Goal: Information Seeking & Learning: Compare options

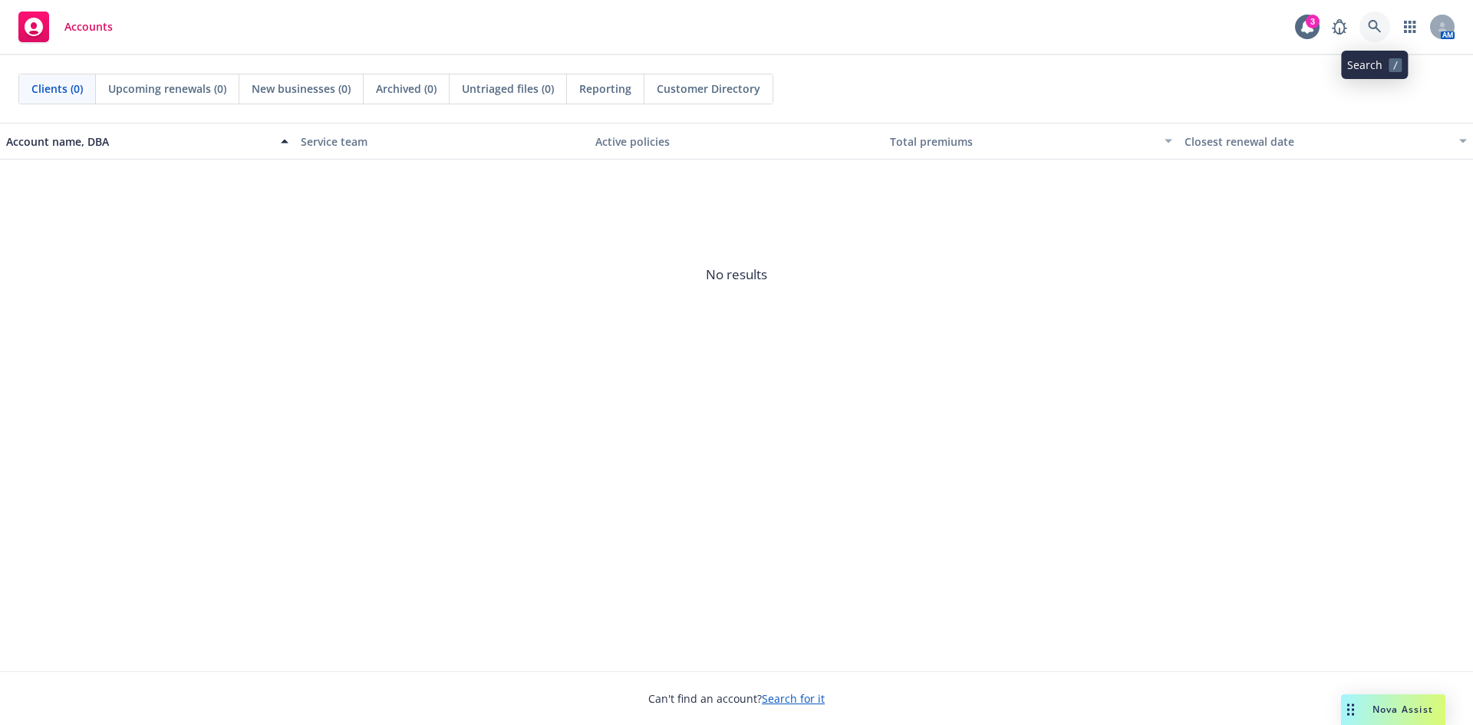
click at [1370, 33] on icon at bounding box center [1375, 27] width 14 height 14
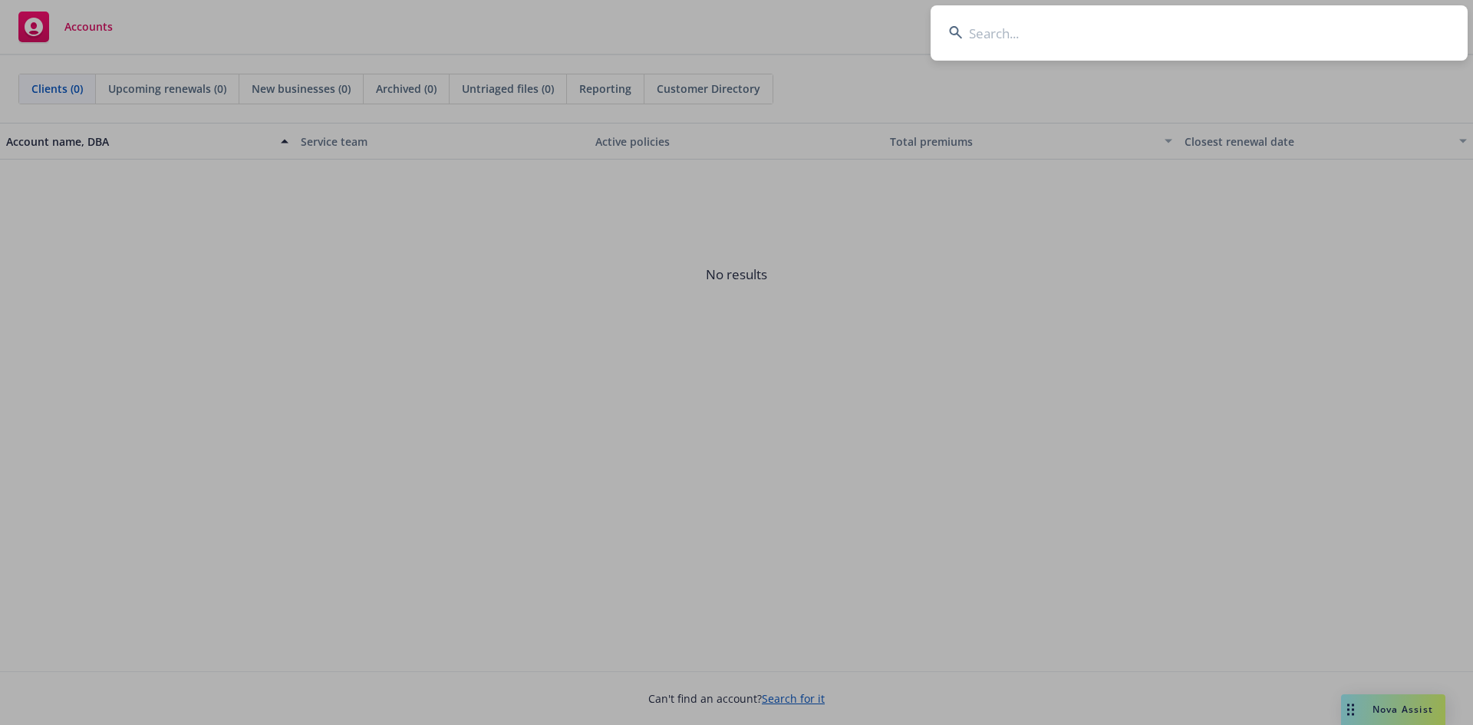
click at [1017, 32] on input at bounding box center [1199, 32] width 537 height 55
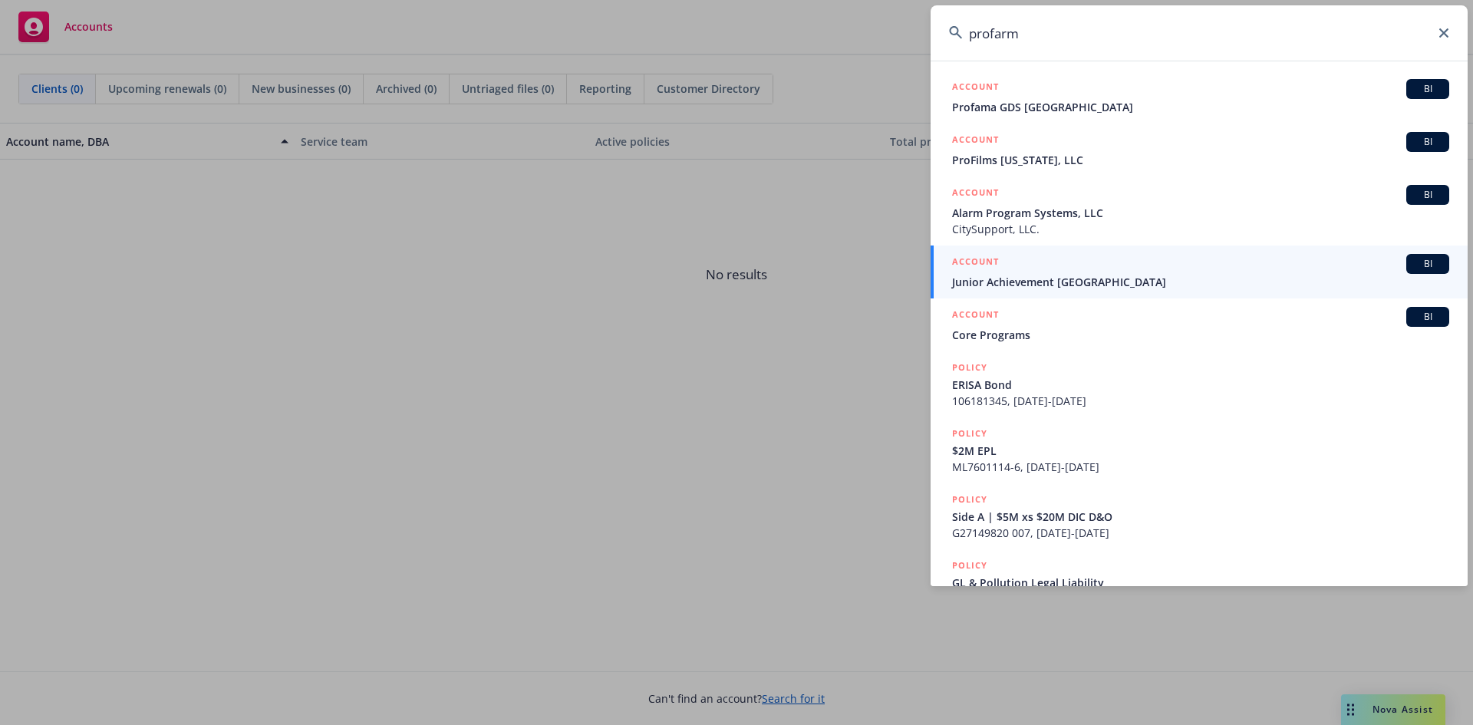
click at [993, 43] on input "profarm" at bounding box center [1199, 32] width 537 height 55
click at [990, 39] on input "profarm" at bounding box center [1199, 32] width 537 height 55
click at [1052, 37] on input "profarm" at bounding box center [1199, 32] width 537 height 55
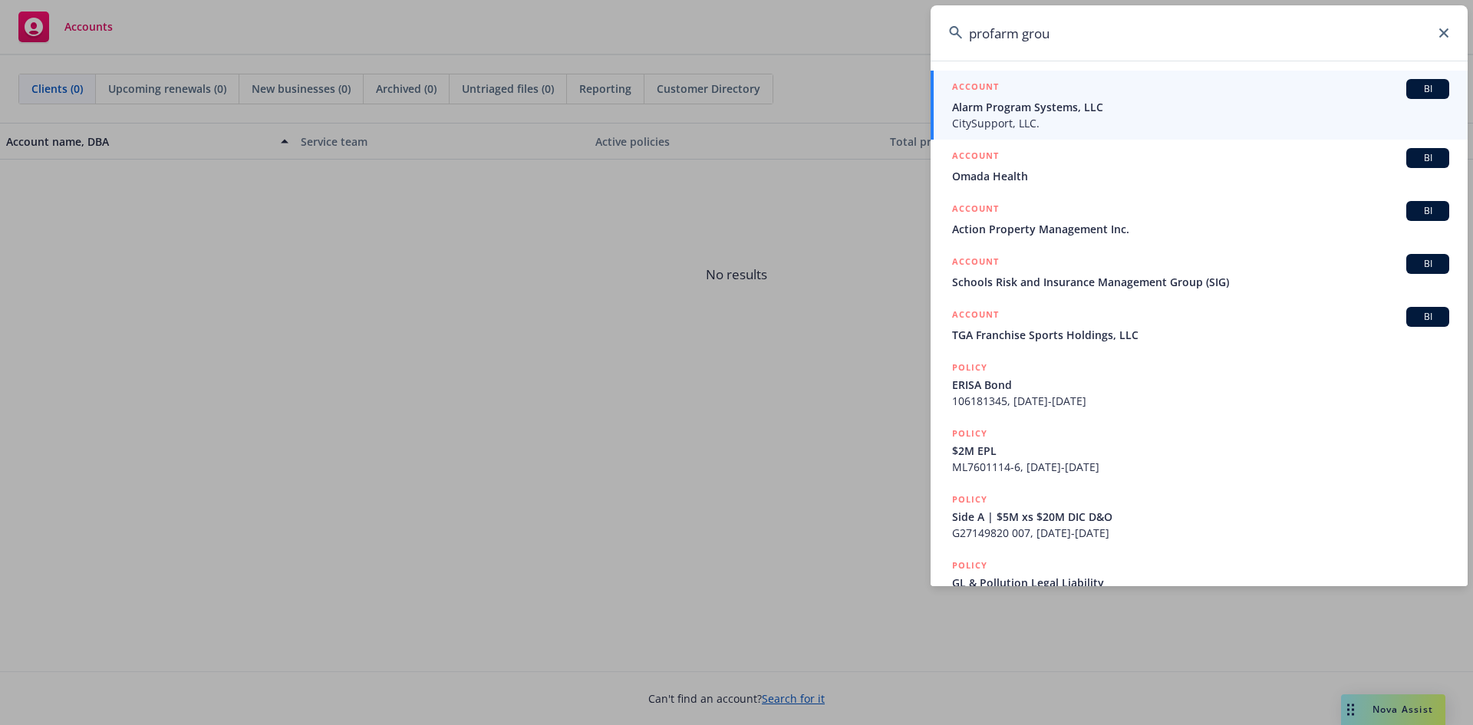
type input "profarm group"
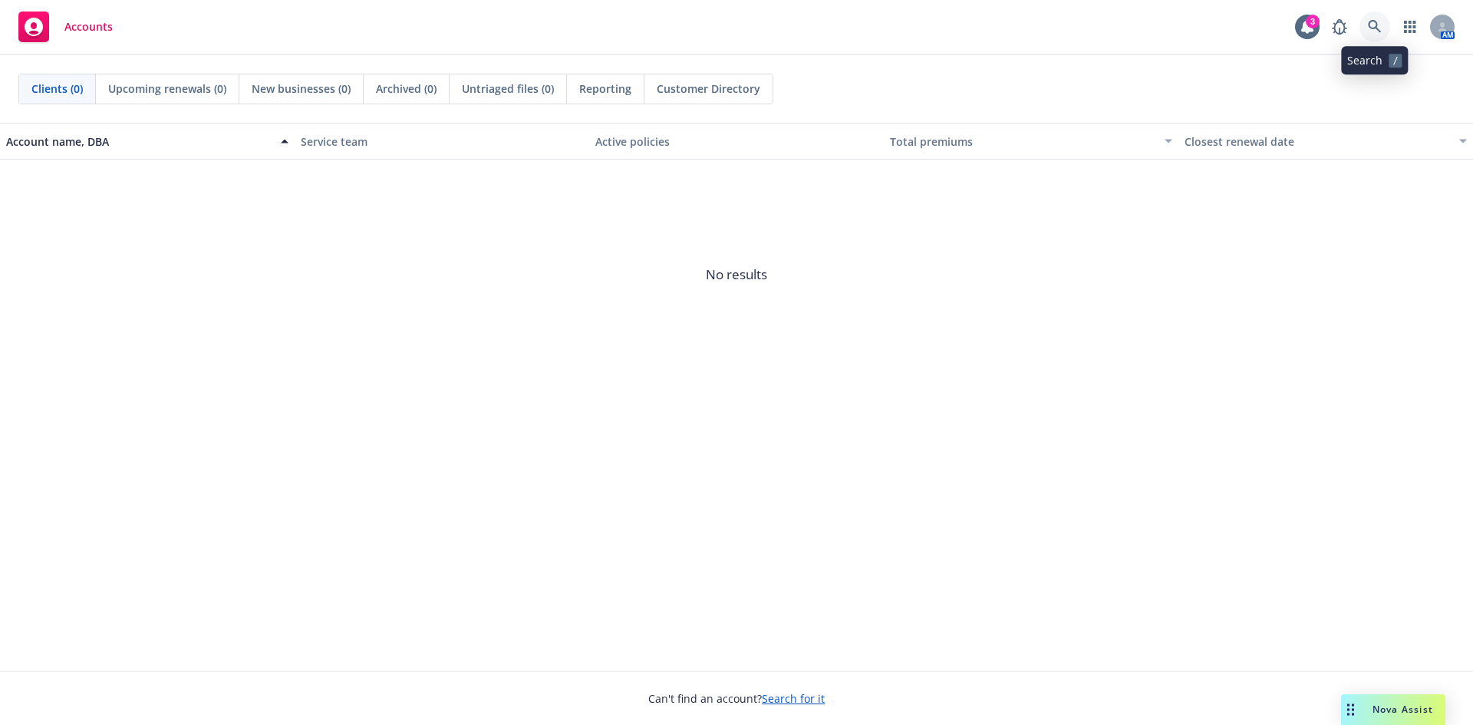
click at [1369, 28] on icon at bounding box center [1375, 27] width 14 height 14
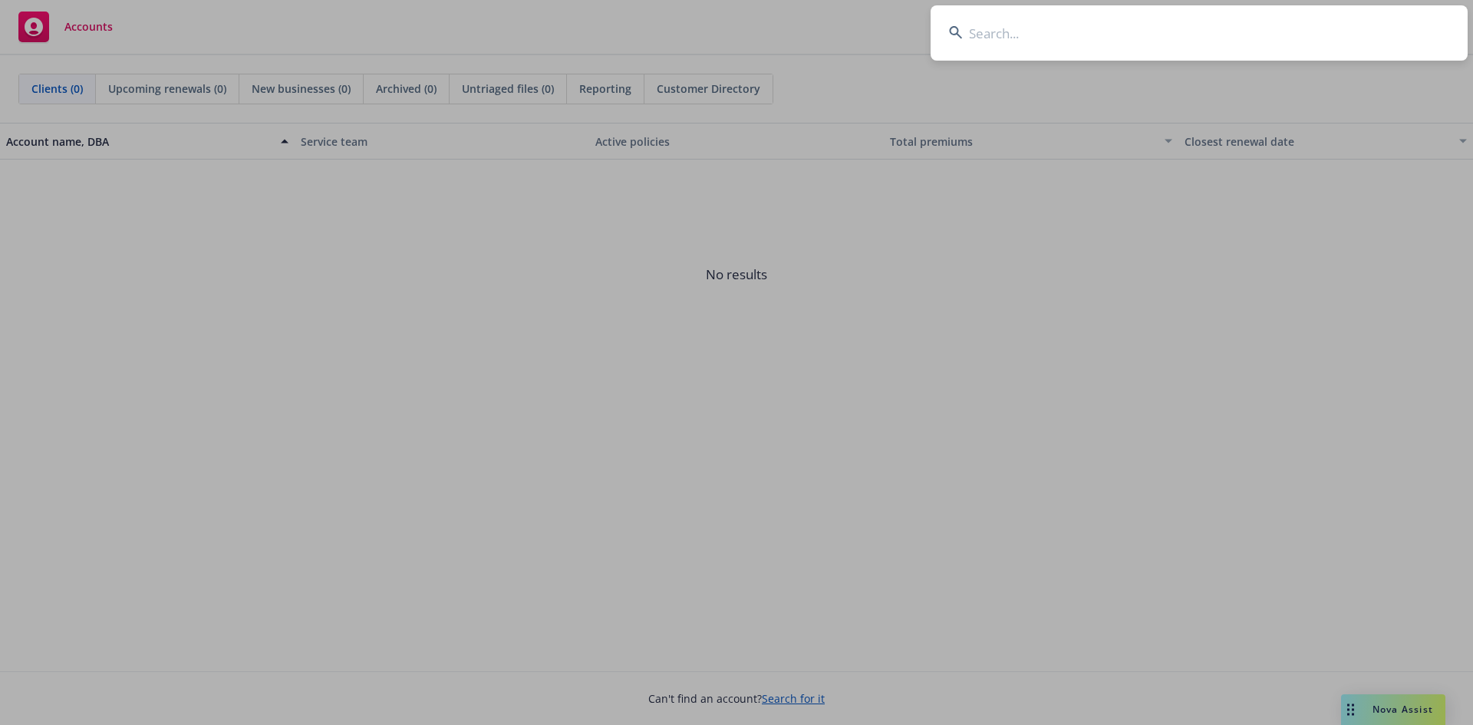
click at [1102, 46] on input at bounding box center [1199, 32] width 537 height 55
type input "15900"
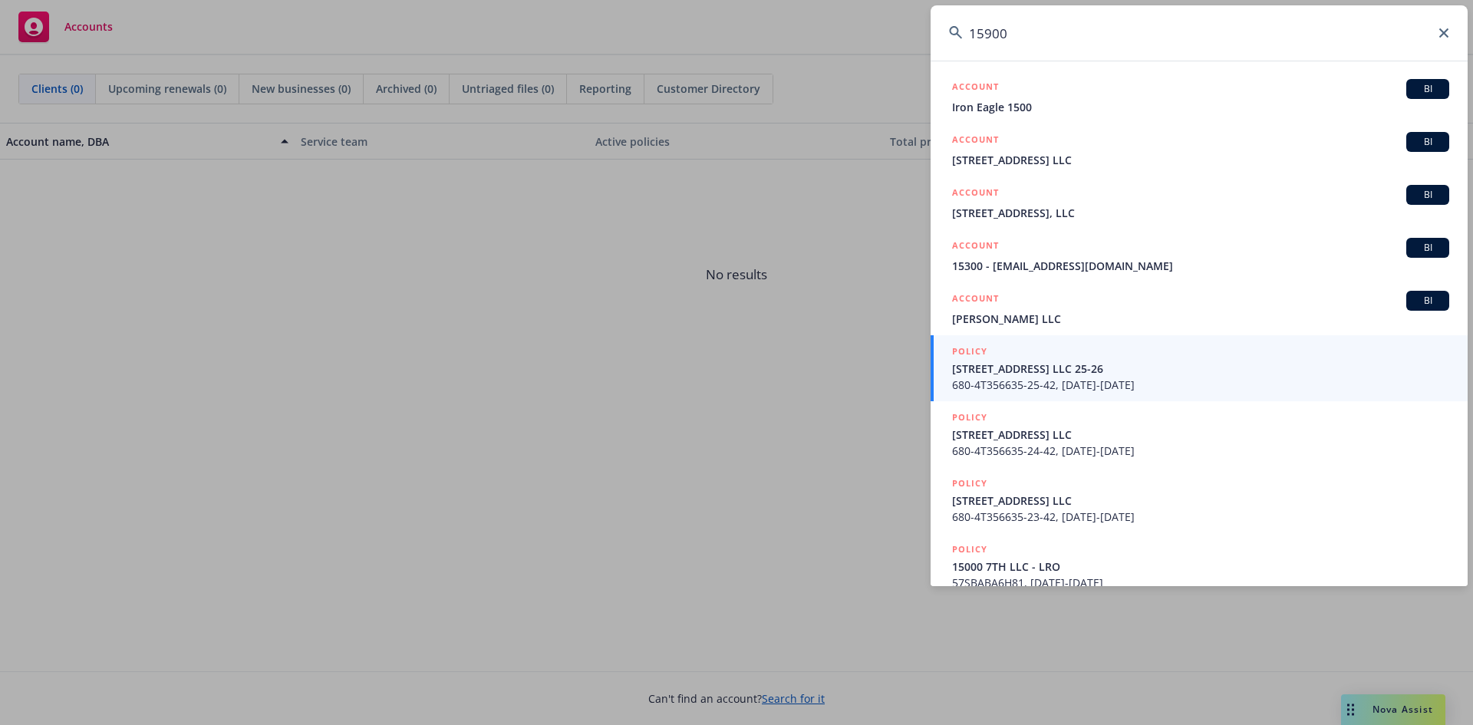
drag, startPoint x: 1040, startPoint y: 37, endPoint x: 940, endPoint y: 32, distance: 99.8
click at [940, 32] on input "15900" at bounding box center [1199, 32] width 537 height 55
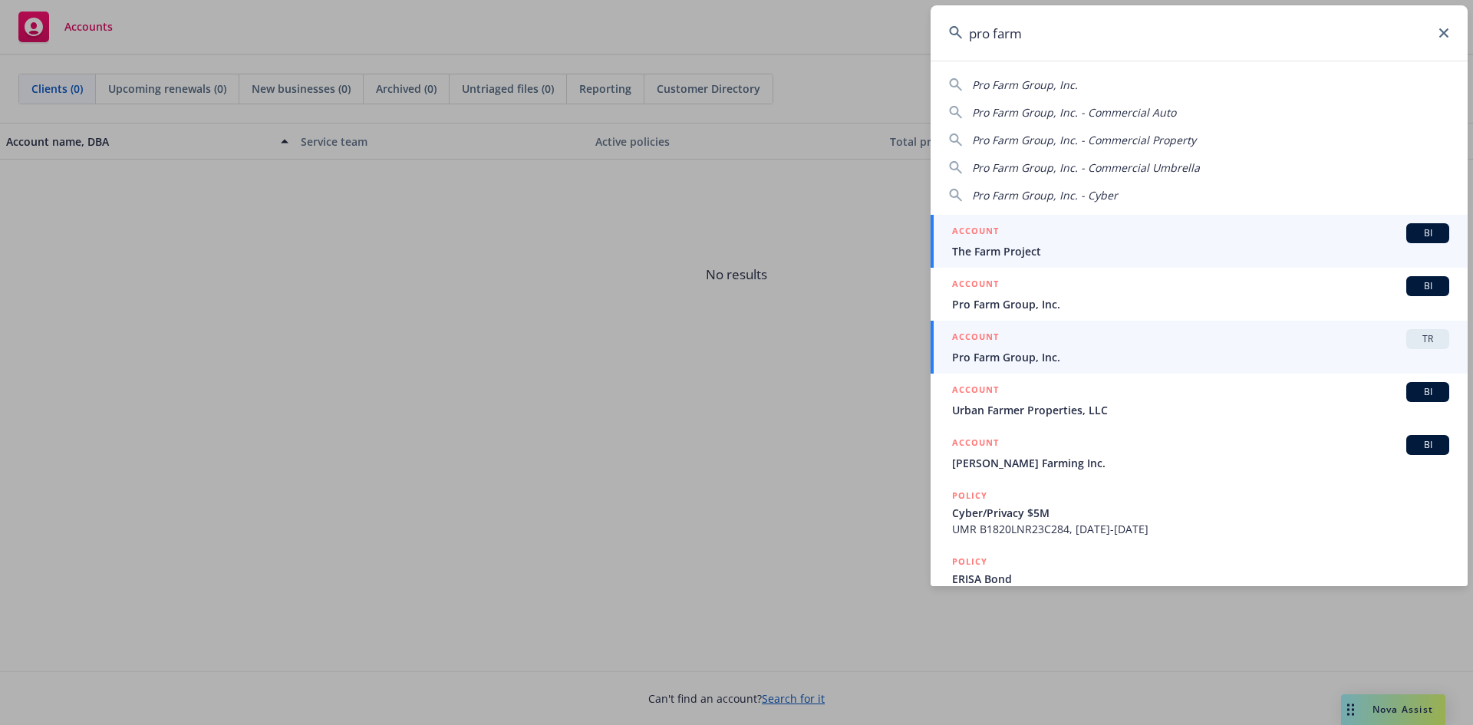
type input "pro farm"
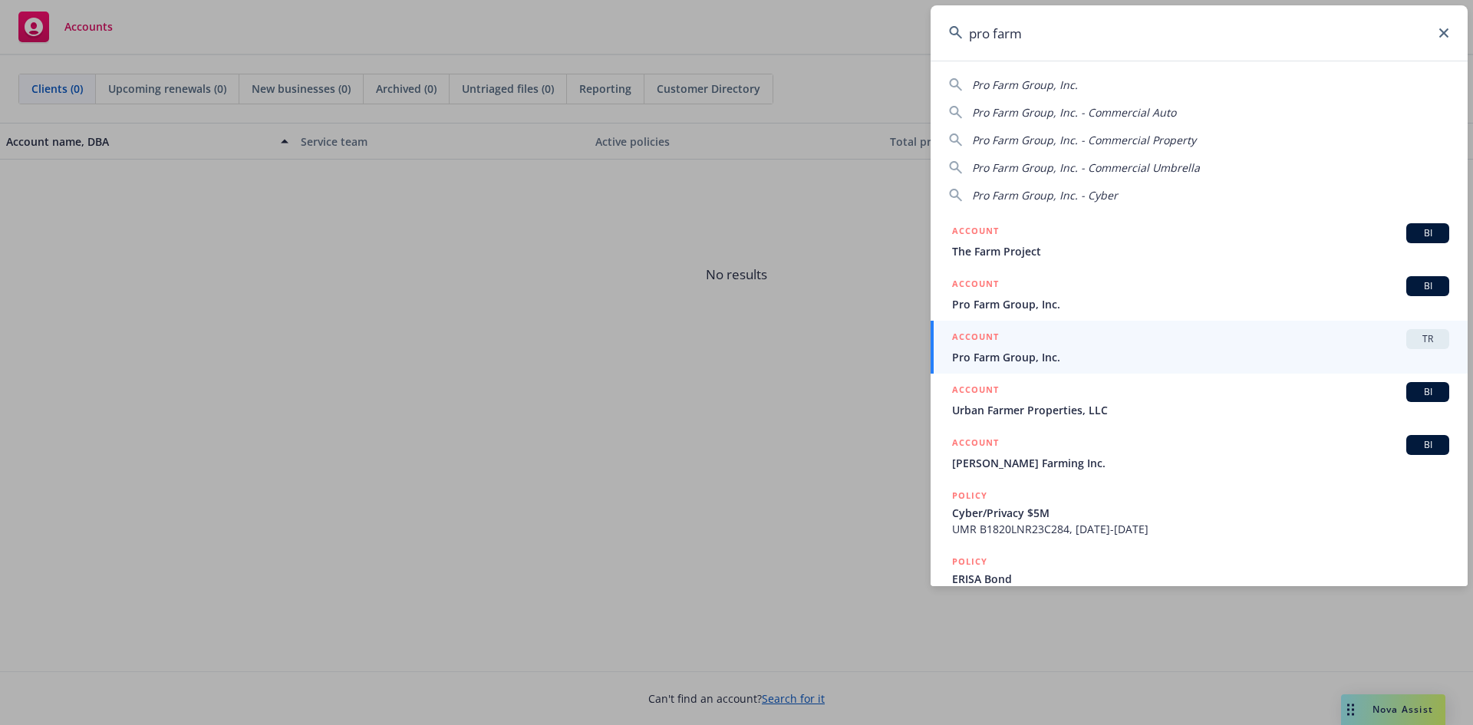
click at [1412, 341] on span "TR" at bounding box center [1427, 339] width 31 height 14
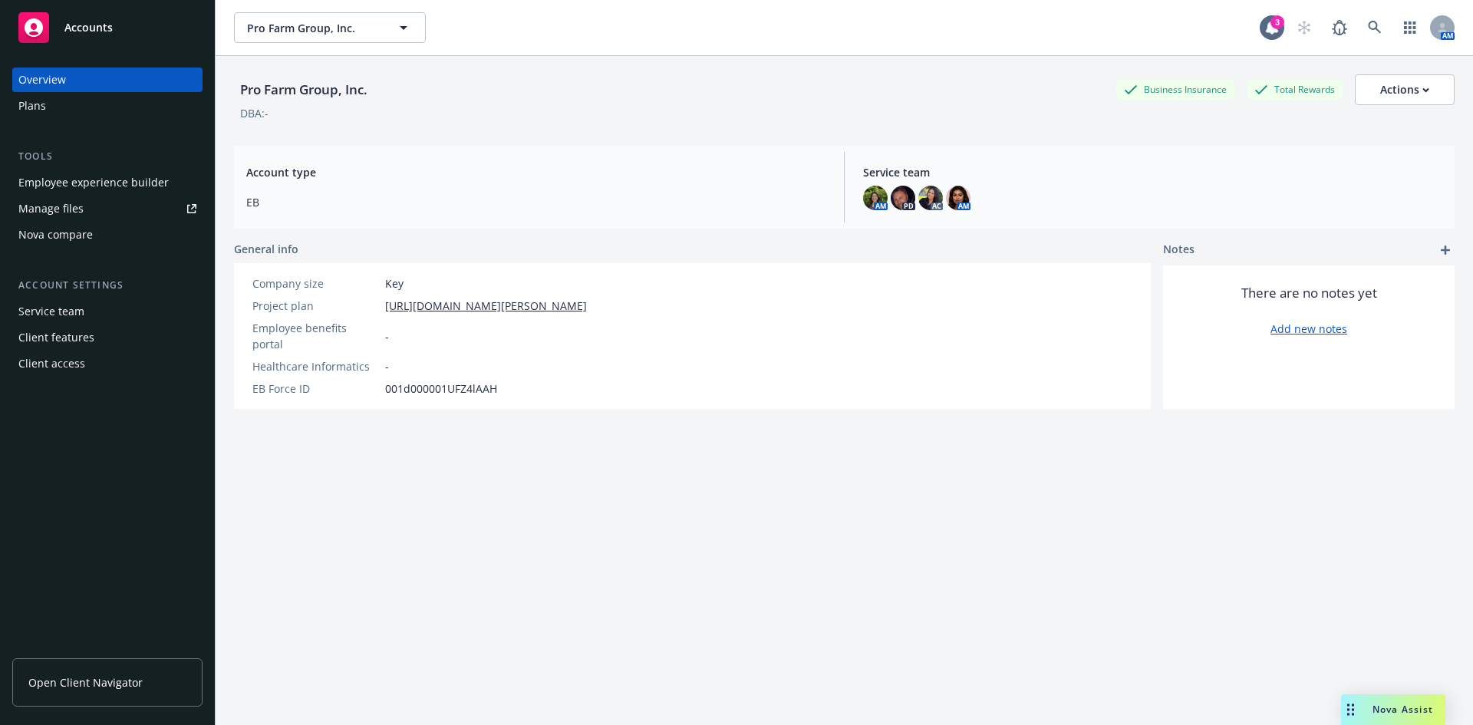
click at [46, 238] on div "Nova compare" at bounding box center [55, 234] width 74 height 25
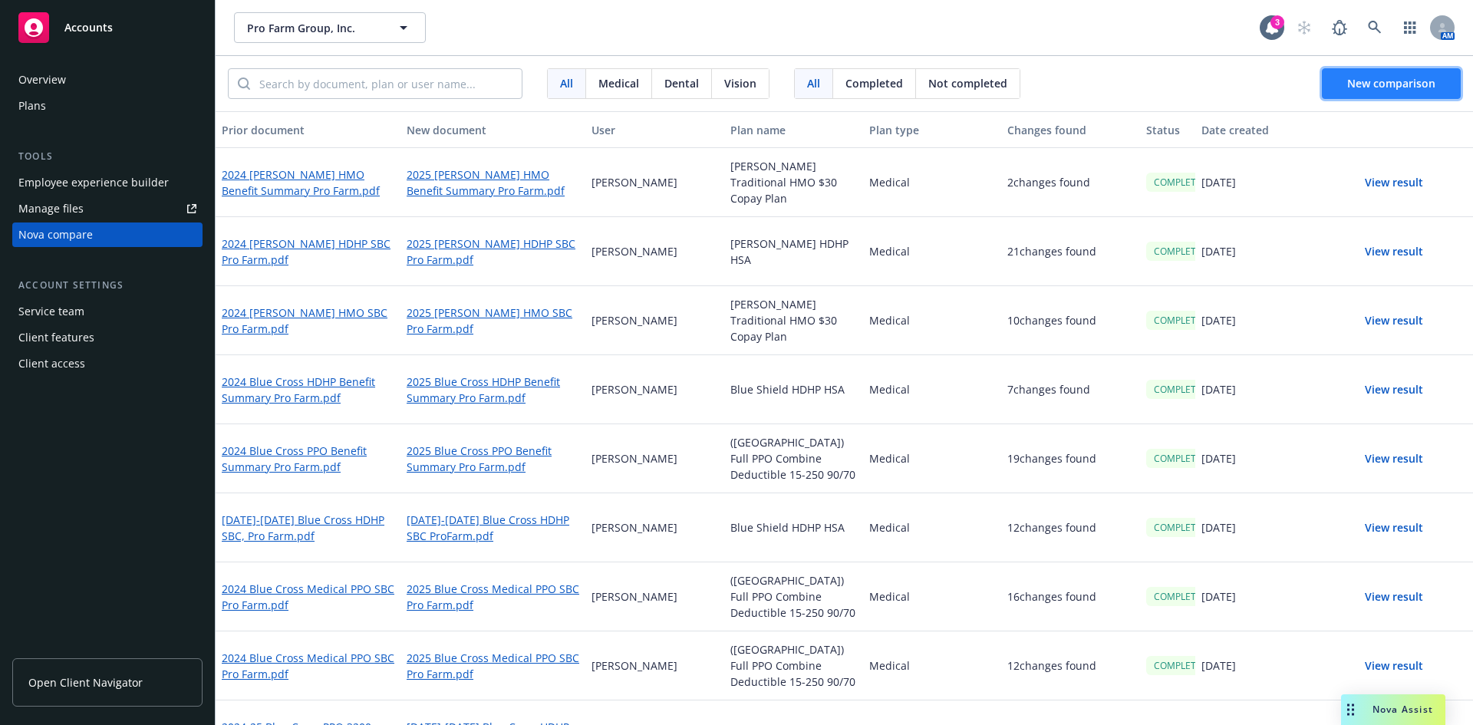
click at [1399, 81] on span "New comparison" at bounding box center [1391, 83] width 88 height 15
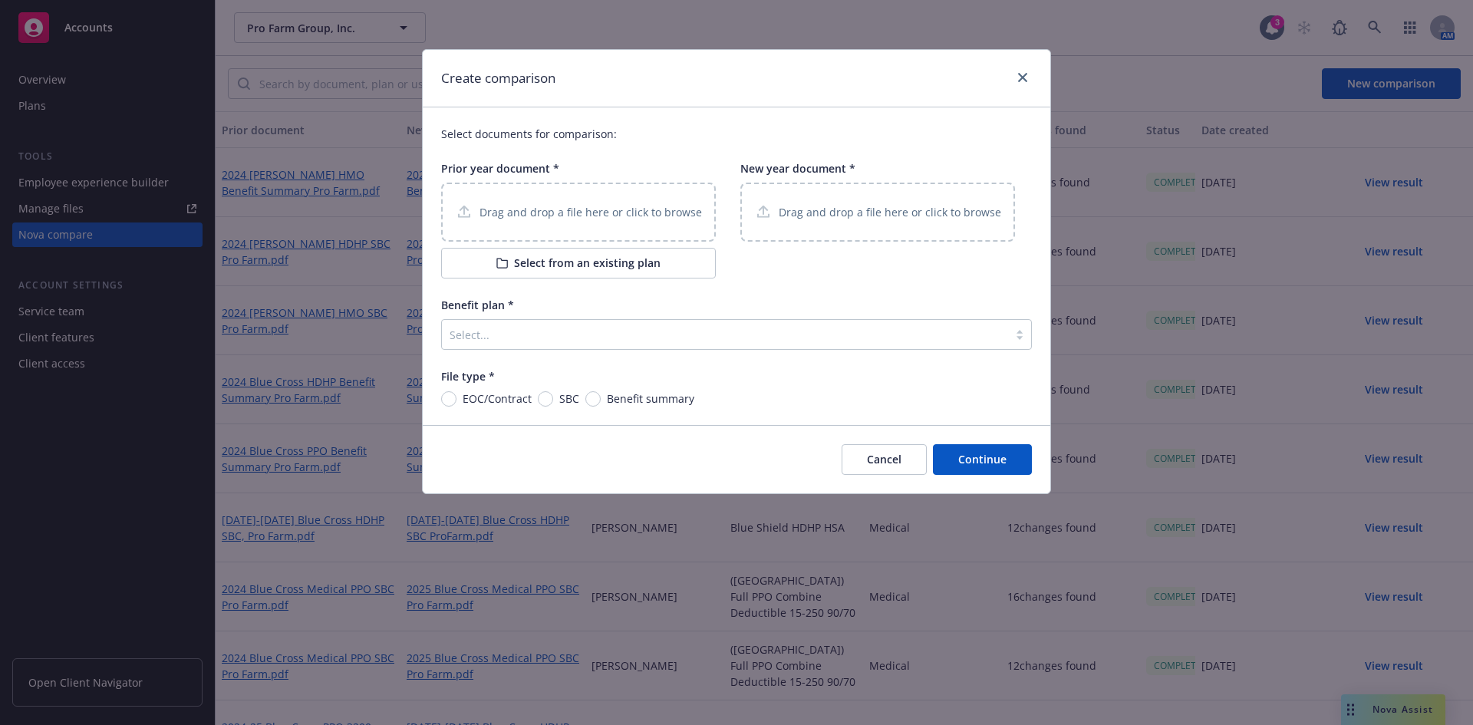
click at [626, 197] on div "Drag and drop a file here or click to browse" at bounding box center [578, 212] width 275 height 59
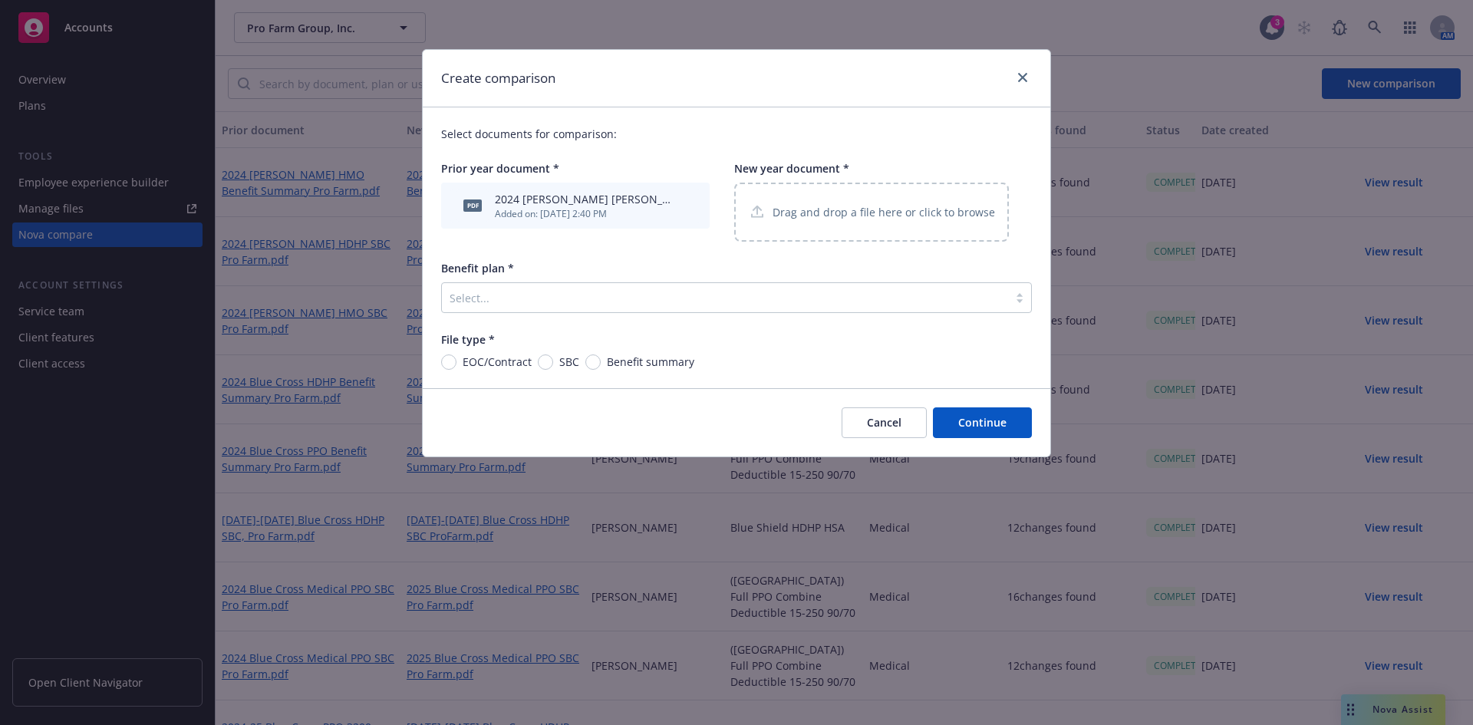
click at [845, 212] on p "Drag and drop a file here or click to browse" at bounding box center [884, 212] width 222 height 16
click at [764, 219] on icon at bounding box center [757, 212] width 18 height 19
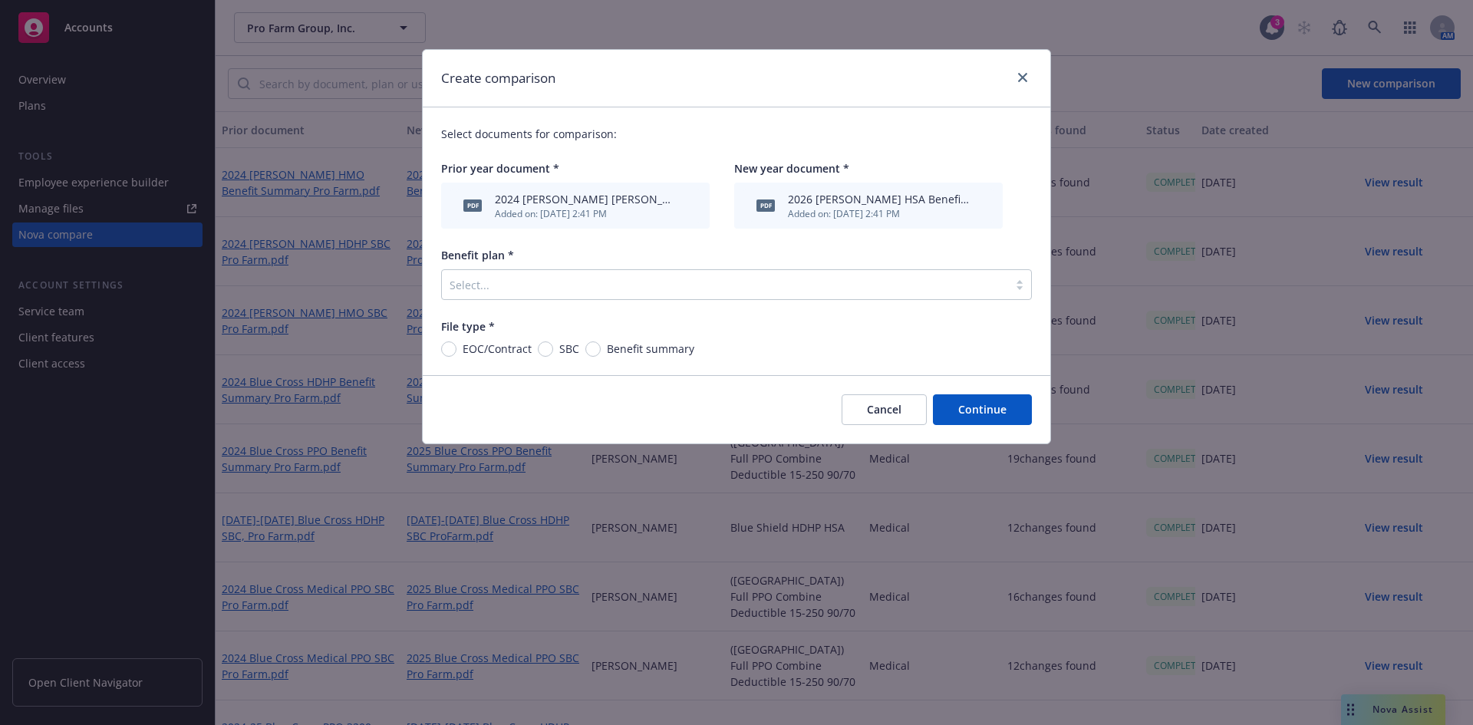
click at [796, 211] on div "Added on: [DATE] 2:41 PM" at bounding box center [878, 213] width 181 height 13
click at [984, 204] on icon "archive file" at bounding box center [980, 205] width 12 height 12
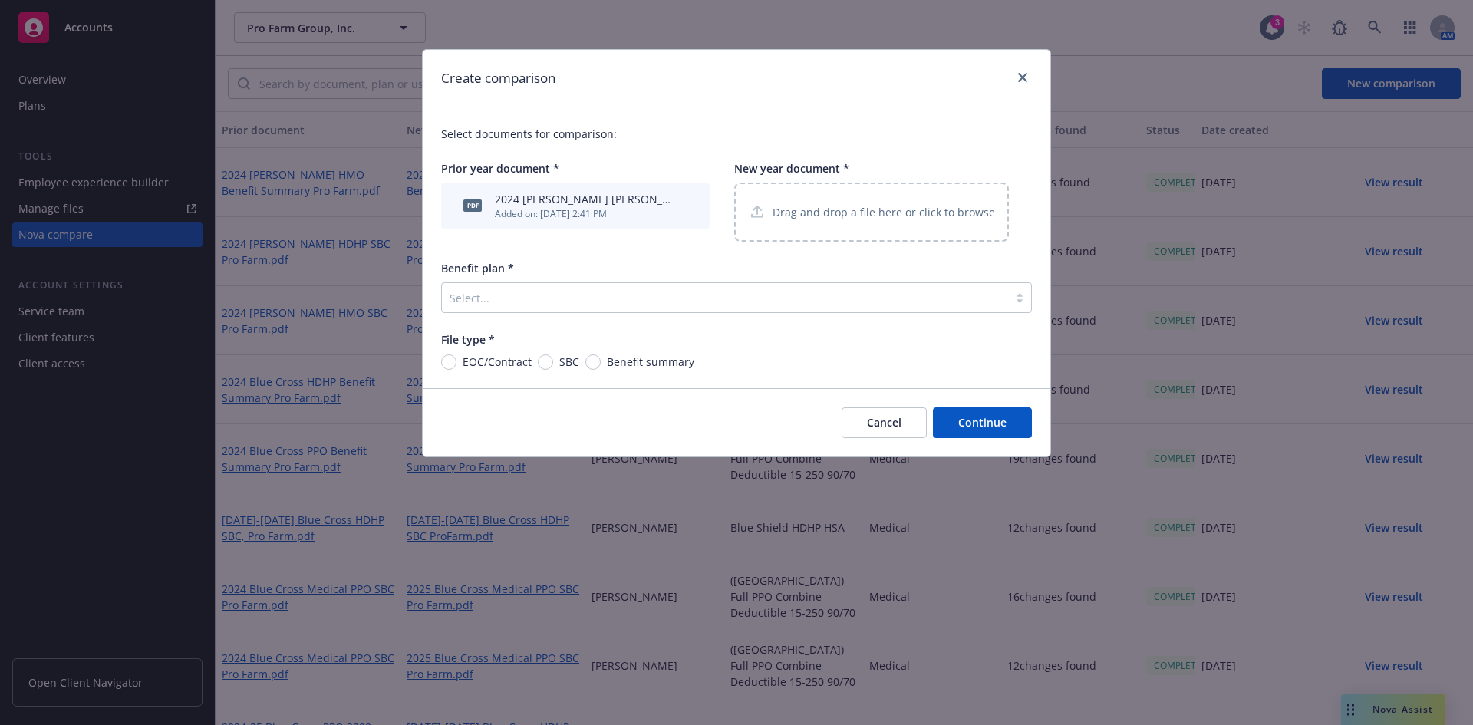
click at [963, 199] on div "Drag and drop a file here or click to browse" at bounding box center [871, 212] width 275 height 59
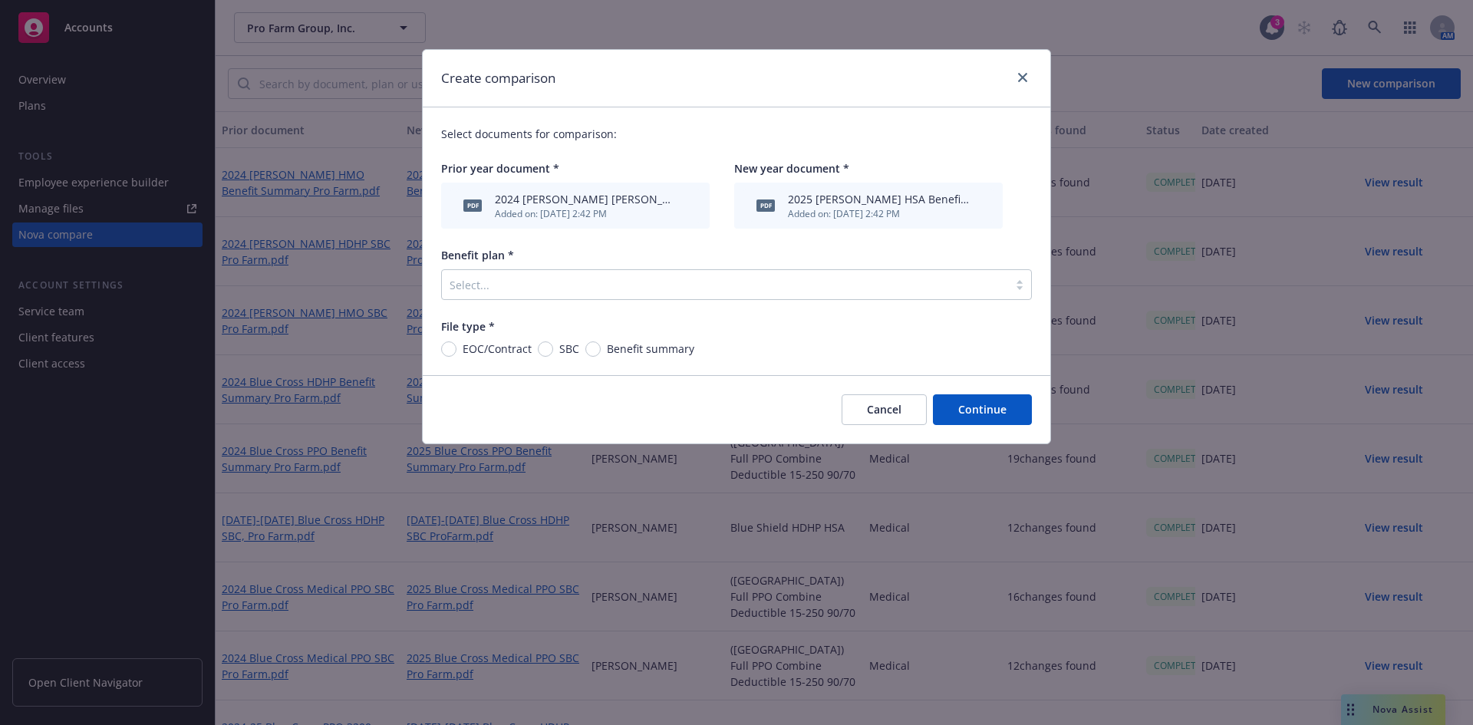
click at [556, 282] on div at bounding box center [725, 284] width 551 height 18
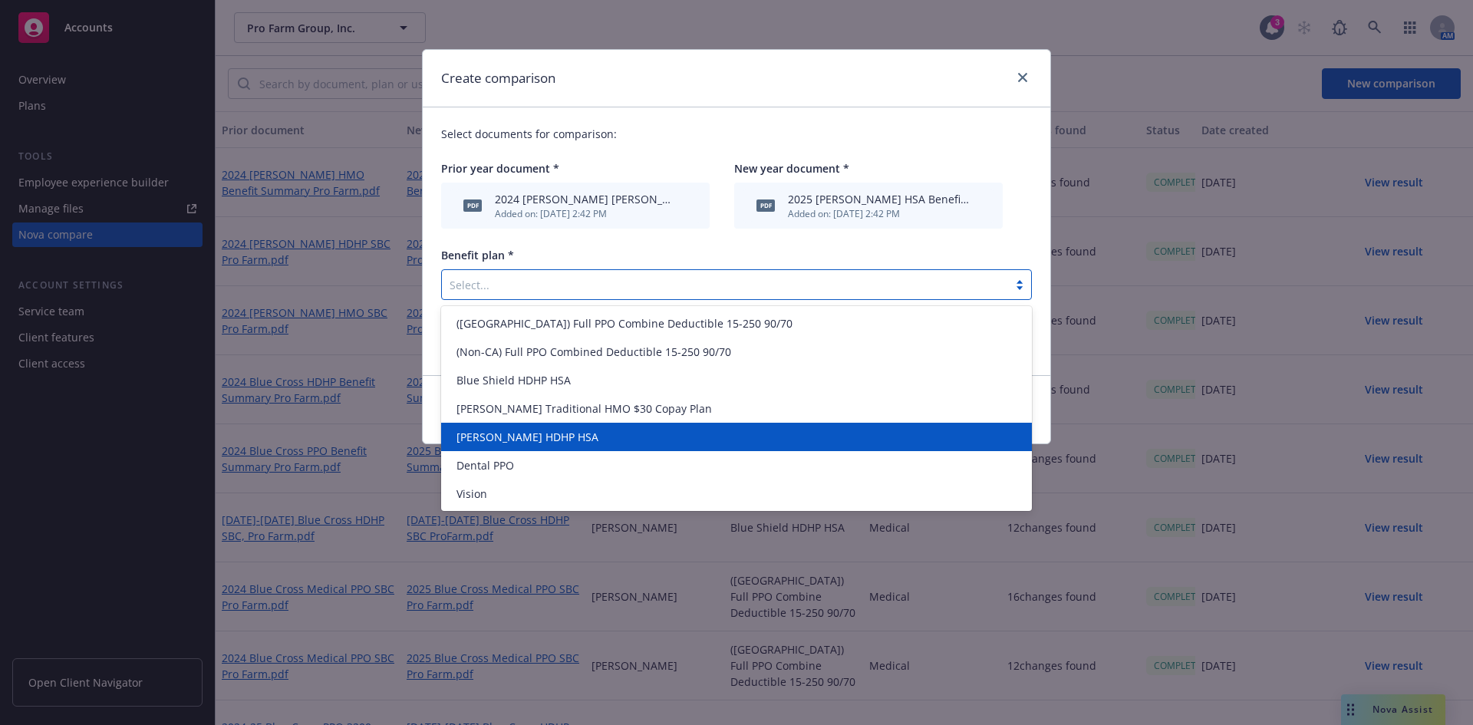
click at [554, 436] on div "[PERSON_NAME] HDHP HSA" at bounding box center [736, 437] width 572 height 16
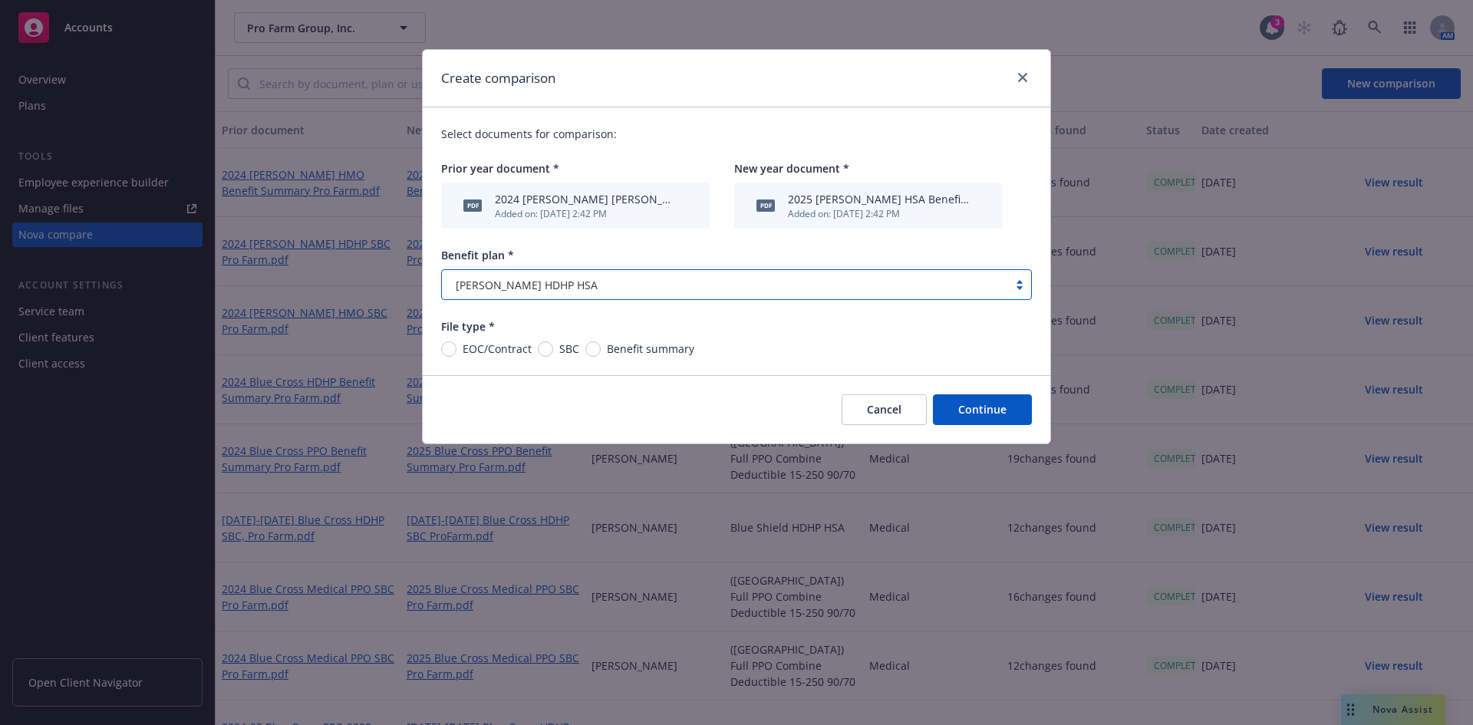
click at [456, 344] on span "EOC/Contract" at bounding box center [493, 349] width 75 height 16
click at [456, 344] on input "EOC/Contract" at bounding box center [448, 348] width 15 height 15
radio input "true"
click at [567, 352] on span "SBC" at bounding box center [569, 349] width 20 height 16
click at [553, 352] on input "SBC" at bounding box center [545, 348] width 15 height 15
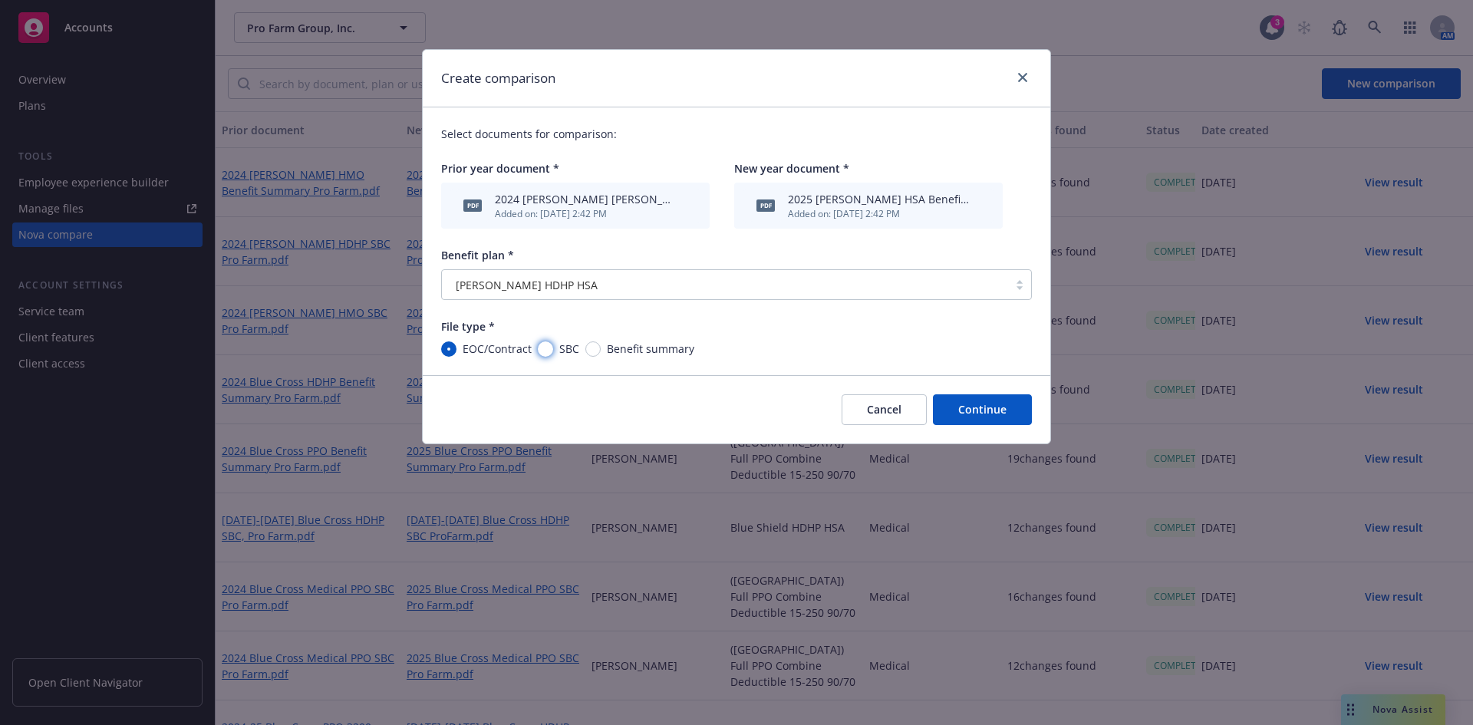
radio input "true"
click at [610, 358] on div "Select documents for comparison: Prior year document * pdf 2024 [PERSON_NAME] H…" at bounding box center [737, 241] width 628 height 268
click at [593, 345] on input "Benefit summary" at bounding box center [592, 348] width 15 height 15
radio input "true"
click at [991, 420] on button "Continue" at bounding box center [982, 409] width 99 height 31
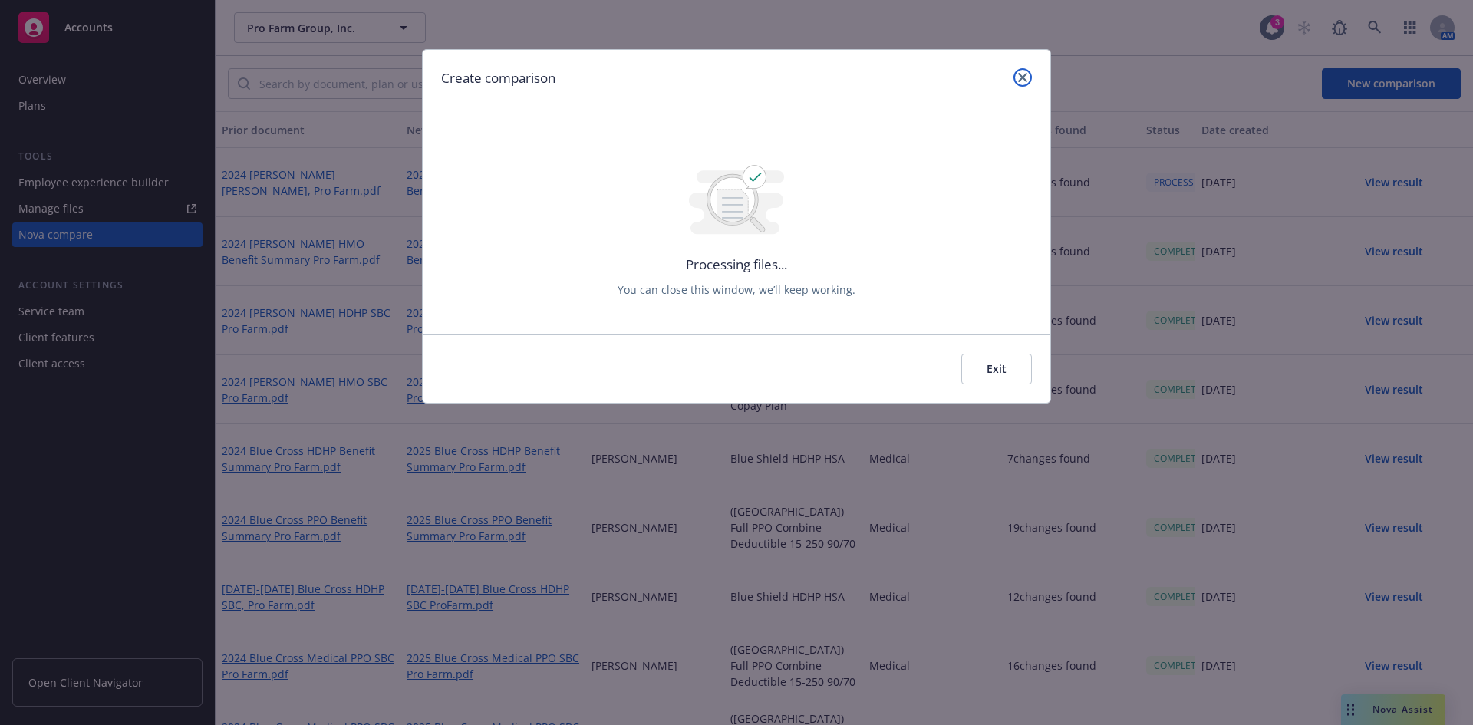
click at [1015, 74] on link "close" at bounding box center [1022, 77] width 18 height 18
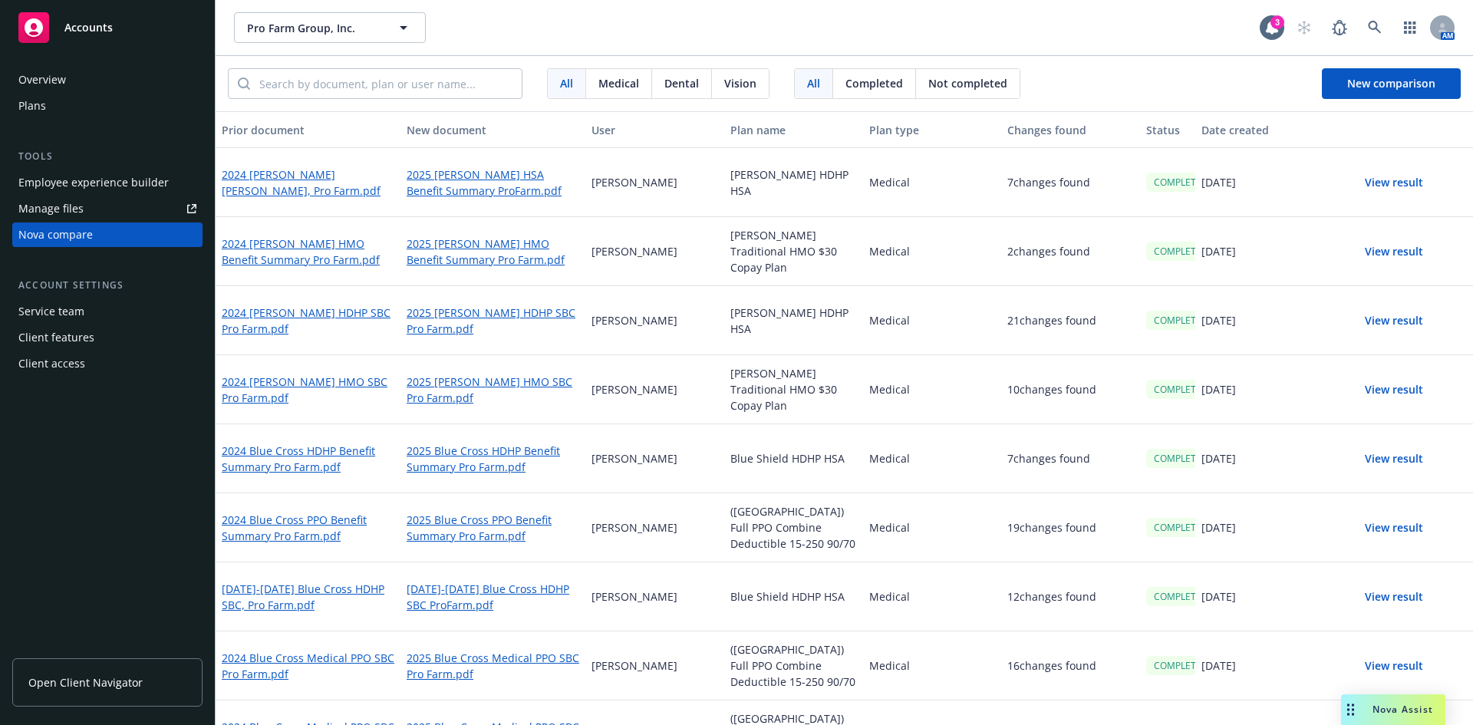
click at [1395, 176] on button "View result" at bounding box center [1393, 182] width 107 height 31
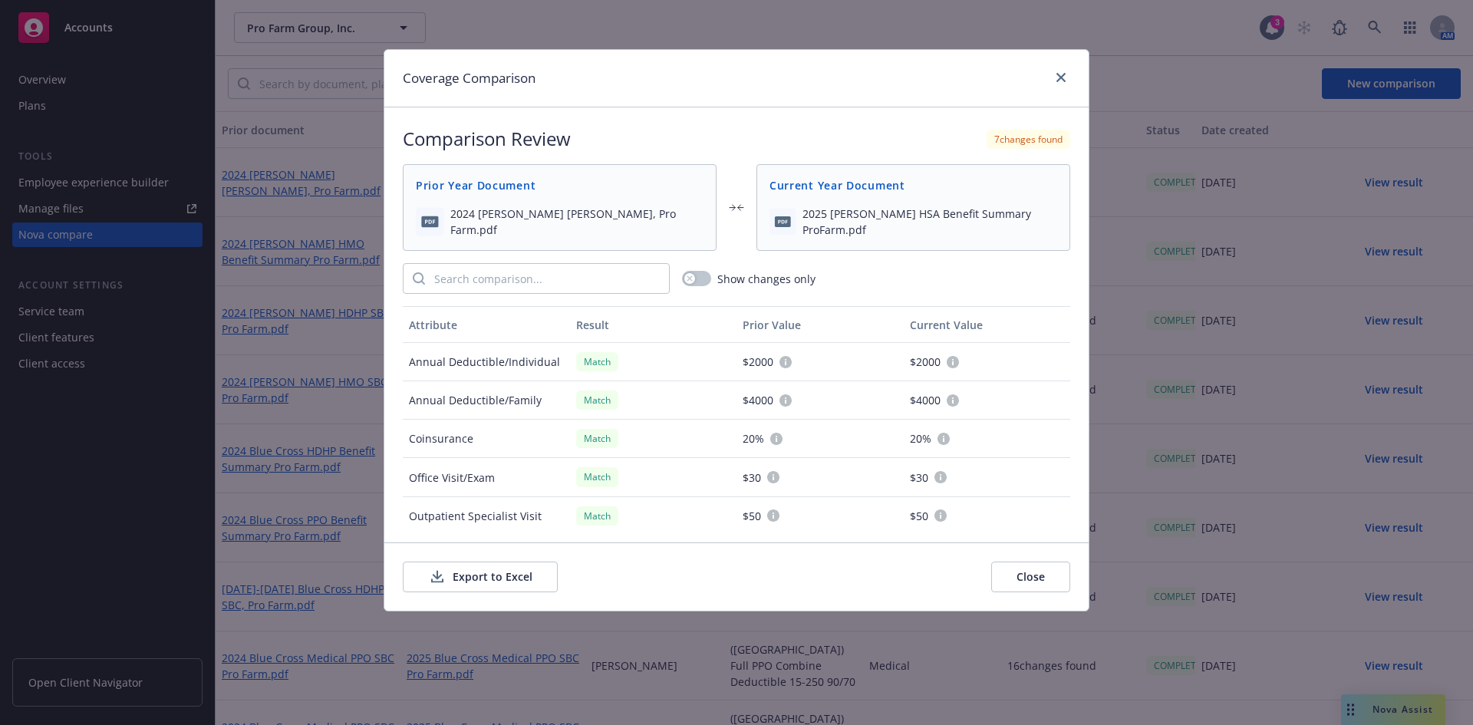
click at [512, 575] on button "Export to Excel" at bounding box center [480, 577] width 155 height 31
click at [1069, 76] on link "close" at bounding box center [1061, 77] width 18 height 18
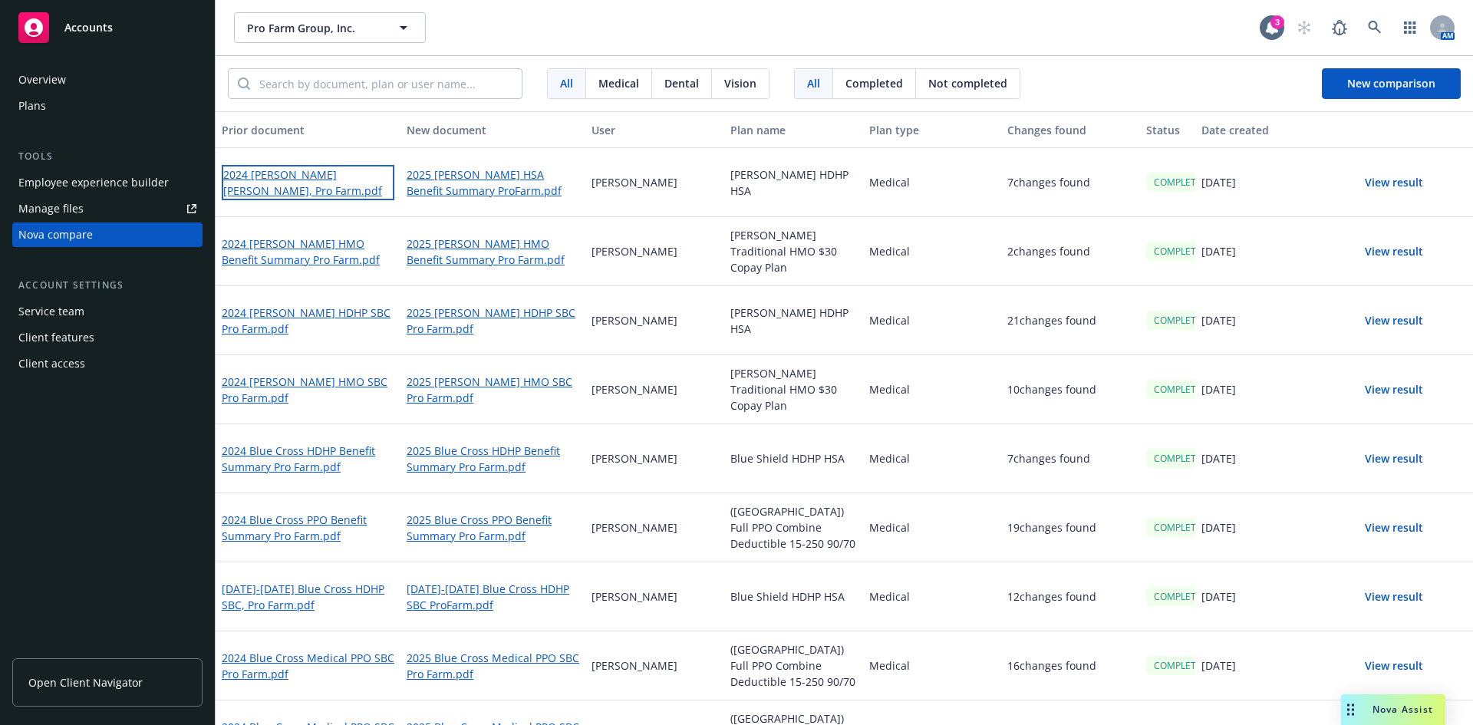
click at [334, 181] on link "2024 [PERSON_NAME] [PERSON_NAME], Pro Farm.pdf" at bounding box center [308, 182] width 173 height 35
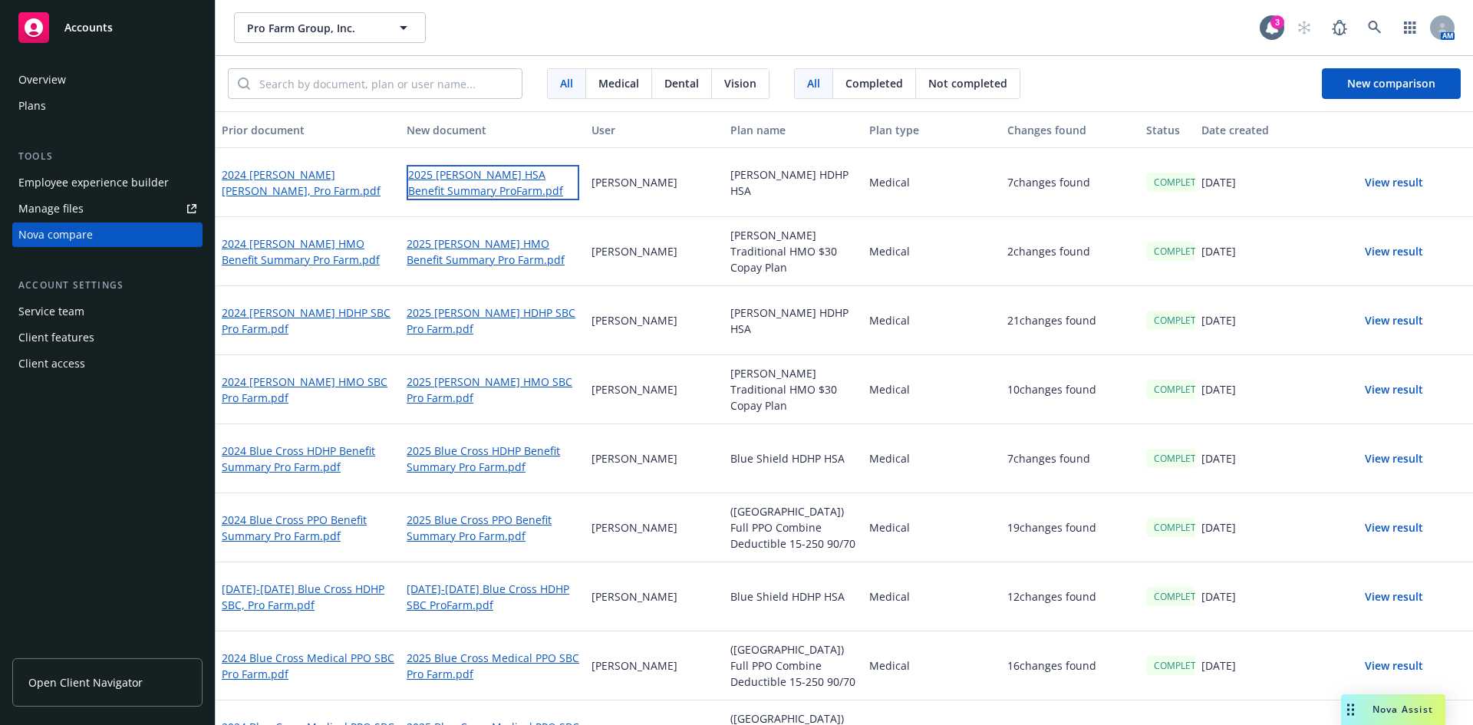
click at [464, 173] on link "2025 [PERSON_NAME] HSA Benefit Summary ProFarm.pdf" at bounding box center [493, 182] width 173 height 35
